Goal: Check status: Check status

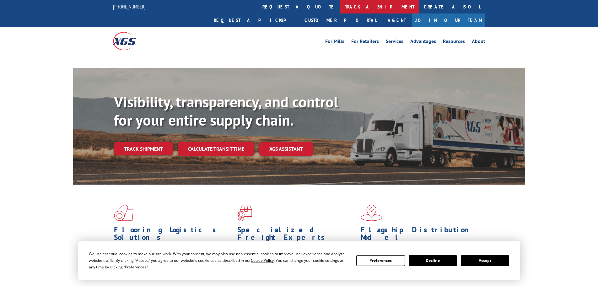
click at [340, 9] on link "track a shipment" at bounding box center [379, 7] width 79 height 14
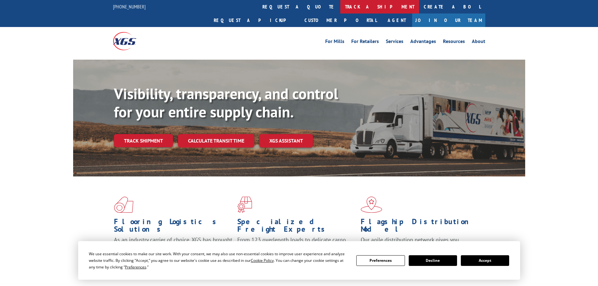
click at [340, 10] on link "track a shipment" at bounding box center [379, 7] width 79 height 14
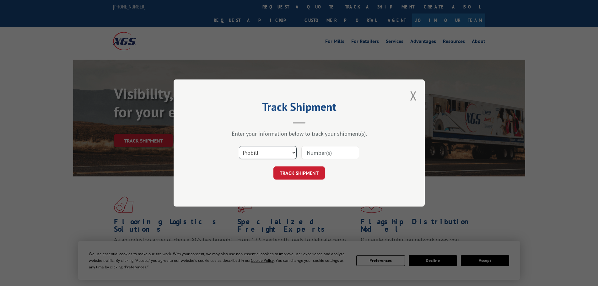
click at [285, 153] on select "Select category... Probill BOL PO" at bounding box center [268, 152] width 58 height 13
click at [317, 153] on input at bounding box center [330, 152] width 58 height 13
click at [281, 153] on select "Select category... Probill BOL PO" at bounding box center [268, 152] width 58 height 13
select select "po"
click at [239, 146] on select "Select category... Probill BOL PO" at bounding box center [268, 152] width 58 height 13
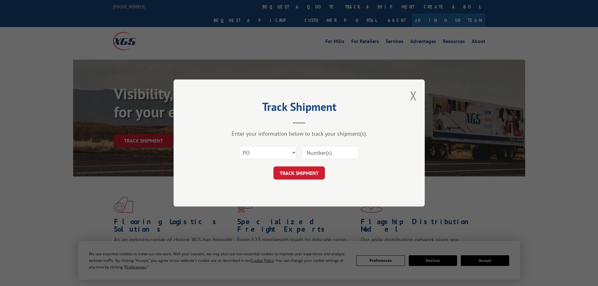
click at [318, 156] on input at bounding box center [330, 152] width 58 height 13
paste input "294840332"
type input "294840332"
click at [308, 173] on button "TRACK SHIPMENT" at bounding box center [300, 172] width 52 height 13
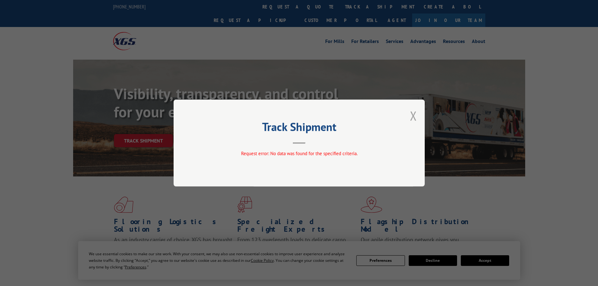
click at [416, 117] on button "Close modal" at bounding box center [413, 115] width 7 height 17
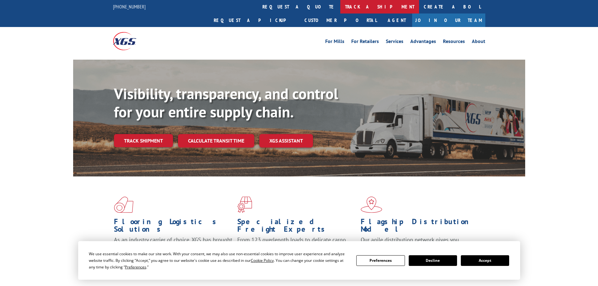
click at [340, 3] on link "track a shipment" at bounding box center [379, 7] width 79 height 14
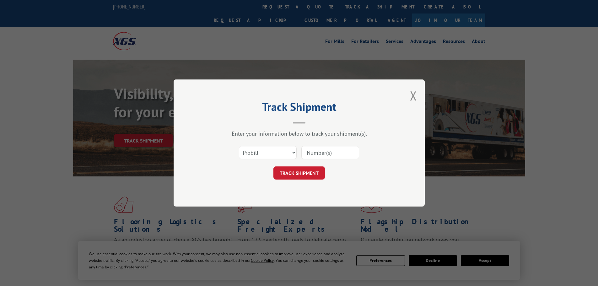
click at [316, 154] on input at bounding box center [330, 152] width 58 height 13
paste input "255254"
type input "255254"
click at [303, 176] on button "TRACK SHIPMENT" at bounding box center [300, 172] width 52 height 13
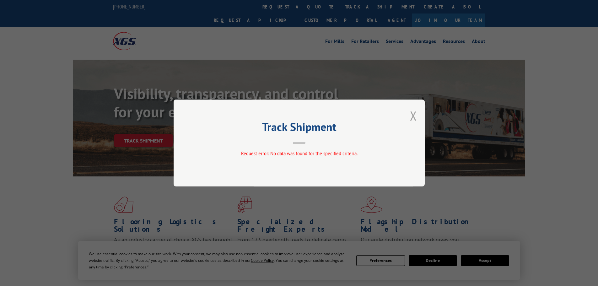
click at [414, 117] on button "Close modal" at bounding box center [413, 115] width 7 height 17
